Goal: Information Seeking & Learning: Learn about a topic

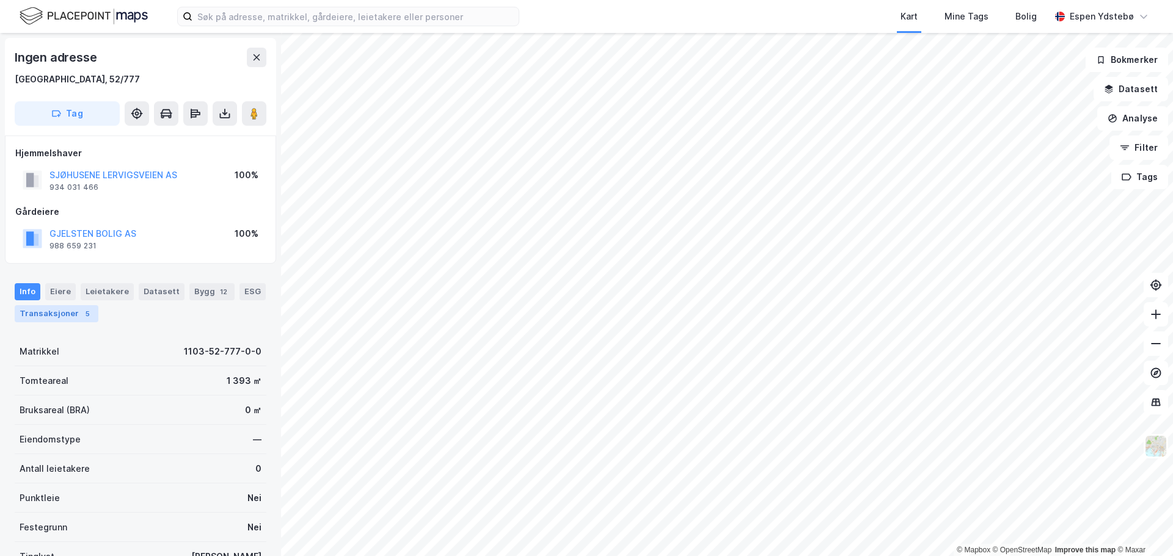
click at [54, 315] on div "Transaksjoner 5" at bounding box center [57, 313] width 84 height 17
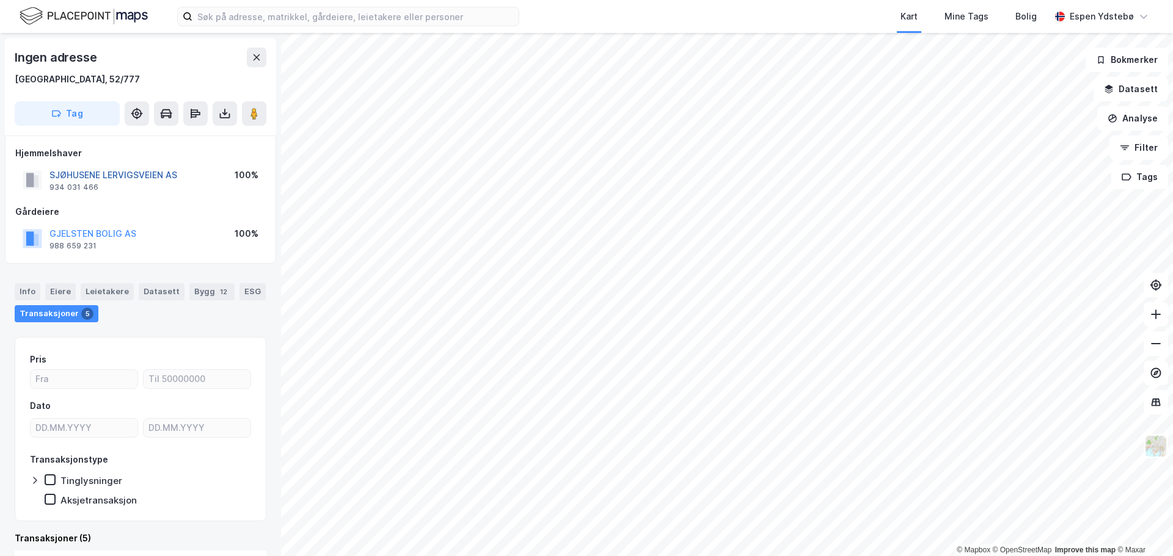
click at [0, 0] on button "SJØHUSENE LERVIGSVEIEN AS" at bounding box center [0, 0] width 0 height 0
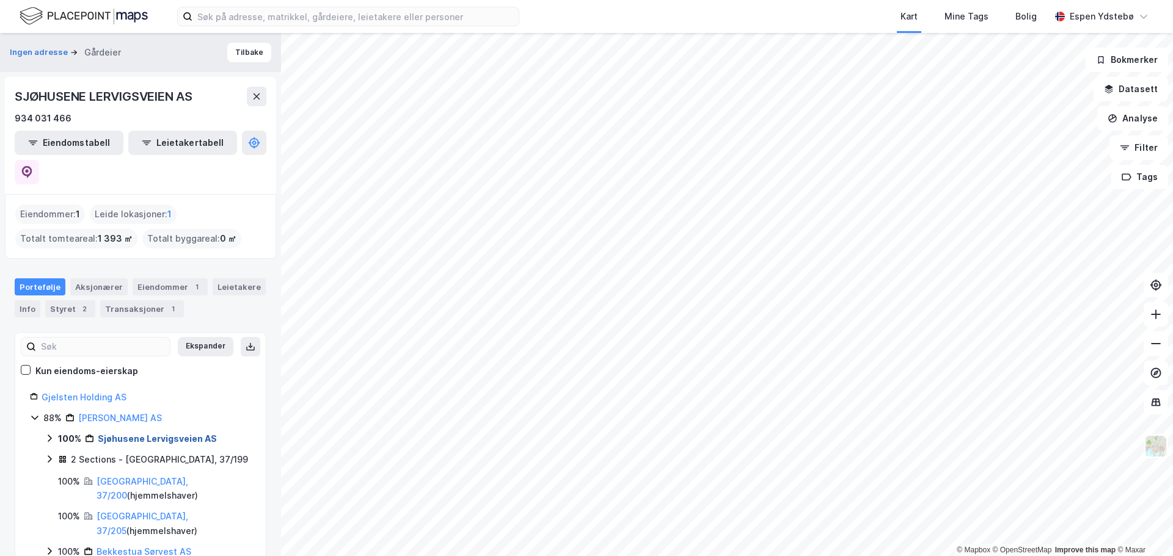
click at [139, 434] on link "Sjøhusene Lervigsveien AS" at bounding box center [157, 439] width 119 height 10
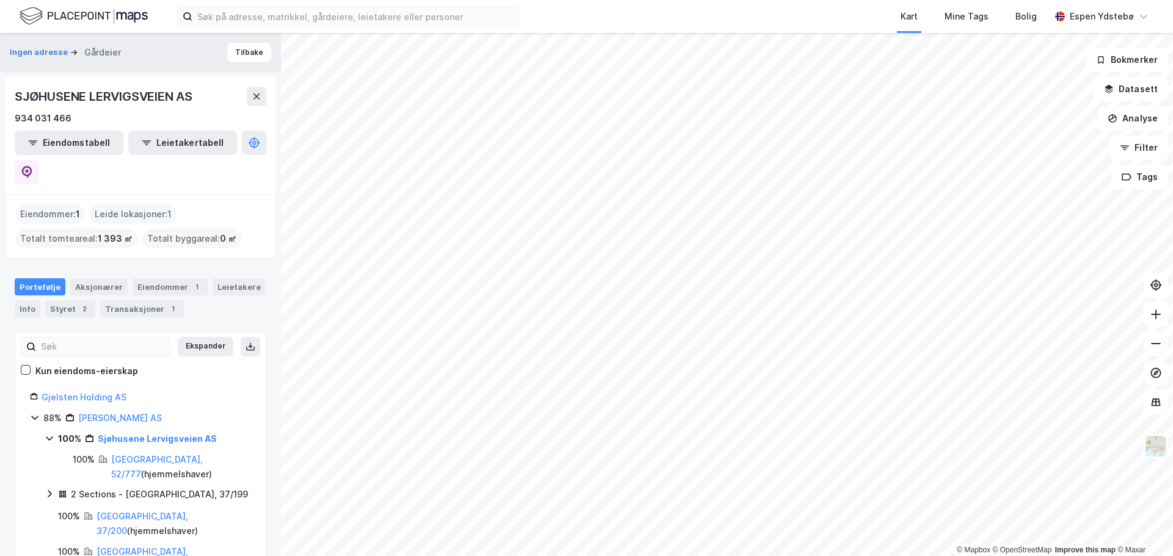
click at [129, 432] on div "Sjøhusene Lervigsveien AS" at bounding box center [157, 439] width 119 height 15
